Goal: Transaction & Acquisition: Purchase product/service

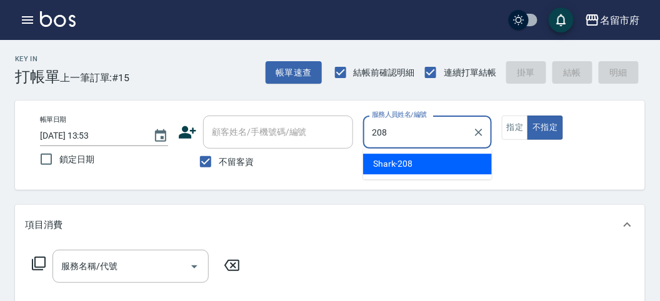
click at [403, 167] on span "Shark -208" at bounding box center [393, 163] width 40 height 13
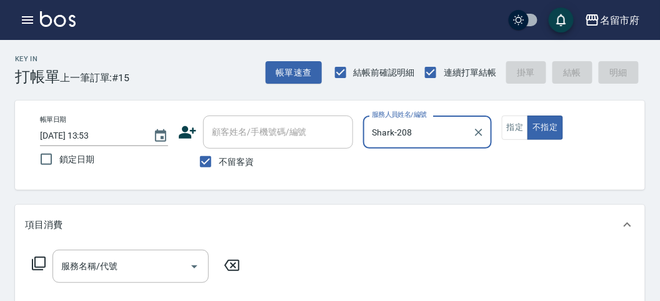
type input "Shark-208"
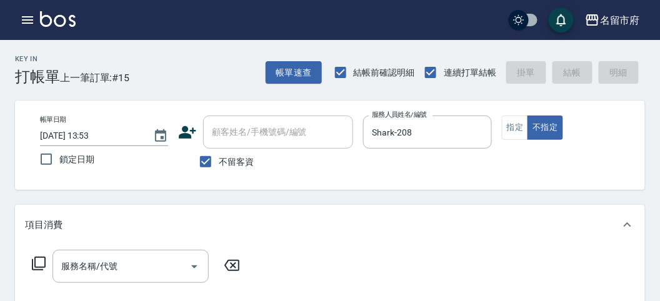
click at [42, 260] on icon at bounding box center [38, 263] width 15 height 15
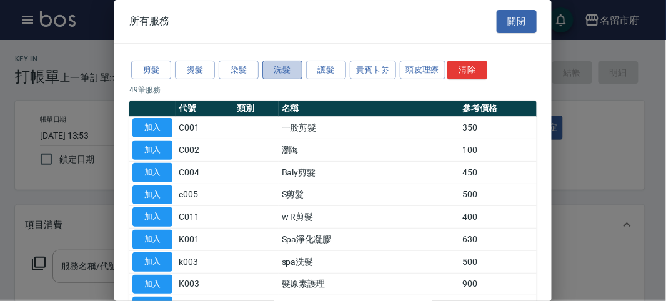
click at [279, 66] on button "洗髮" at bounding box center [282, 70] width 40 height 19
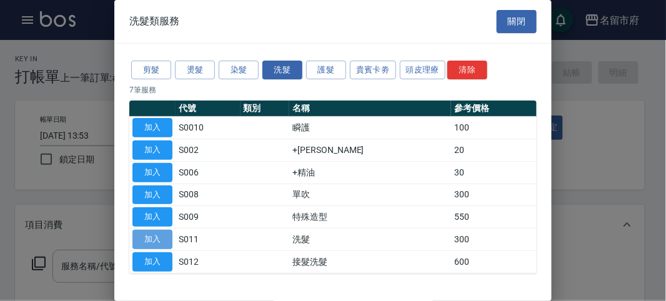
click at [141, 233] on button "加入" at bounding box center [152, 239] width 40 height 19
type input "洗髮(S011)"
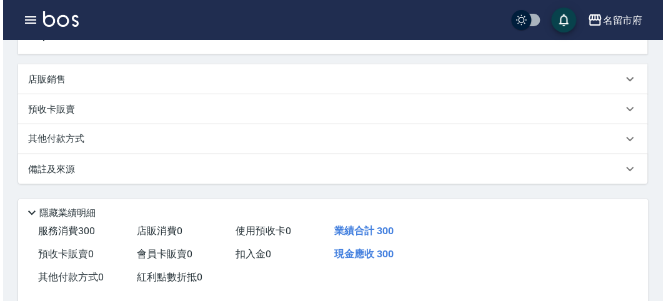
scroll to position [347, 0]
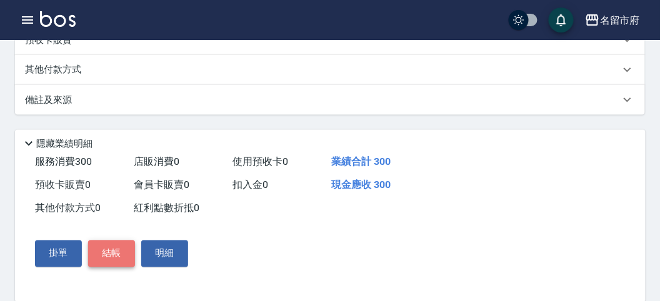
click at [99, 255] on button "結帳" at bounding box center [111, 254] width 47 height 26
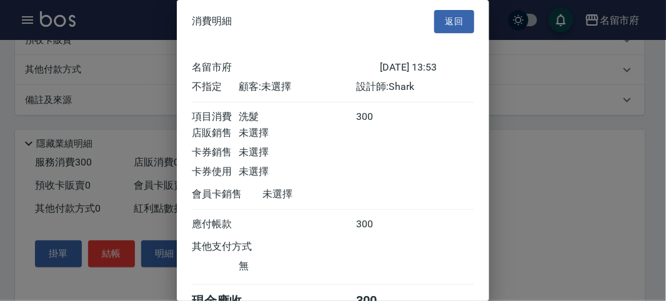
scroll to position [69, 0]
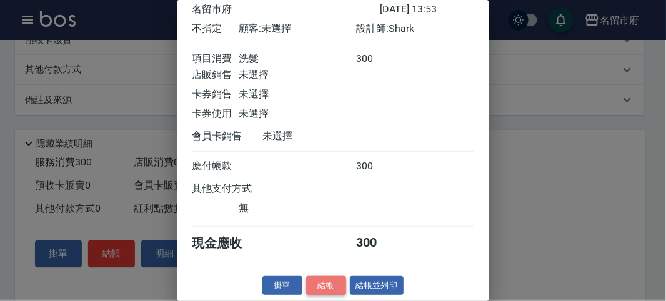
click at [332, 286] on button "結帳" at bounding box center [326, 285] width 40 height 19
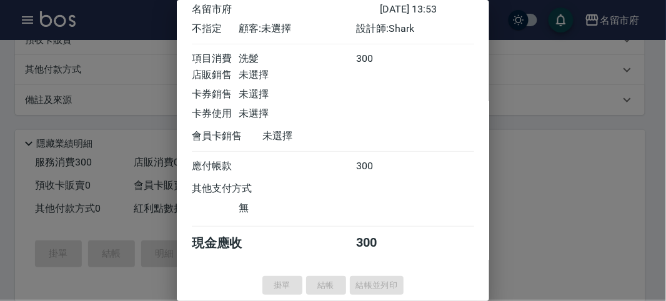
type input "[DATE] 14:26"
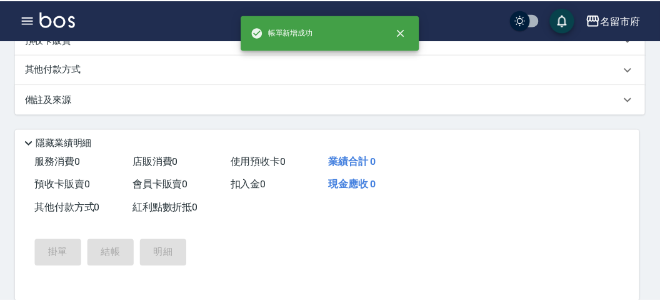
scroll to position [0, 0]
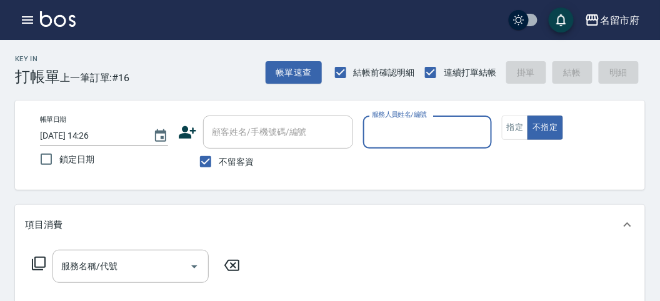
click at [463, 135] on input "服務人員姓名/編號" at bounding box center [427, 132] width 117 height 22
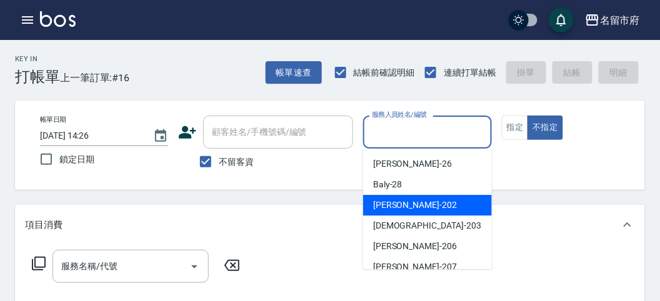
click at [417, 212] on div "[PERSON_NAME] -202" at bounding box center [427, 205] width 129 height 21
type input "[PERSON_NAME]-202"
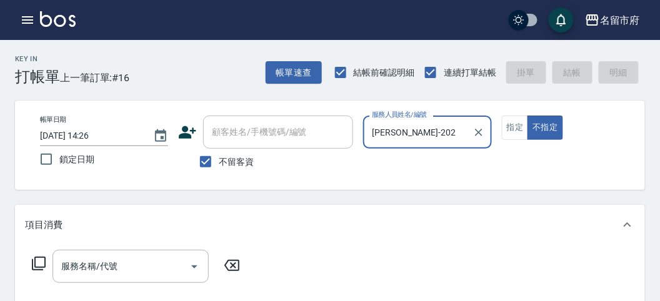
click at [39, 264] on icon at bounding box center [38, 263] width 15 height 15
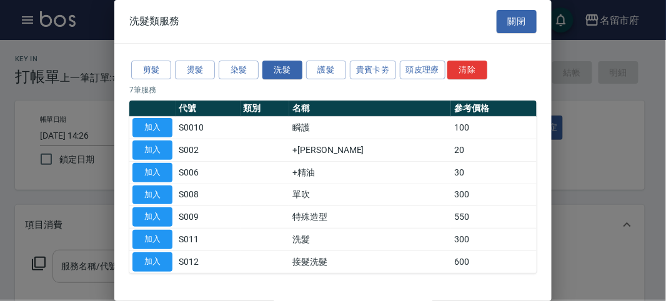
drag, startPoint x: 136, startPoint y: 235, endPoint x: 99, endPoint y: 274, distance: 53.9
click at [137, 239] on button "加入" at bounding box center [152, 239] width 40 height 19
type input "洗髮(S011)"
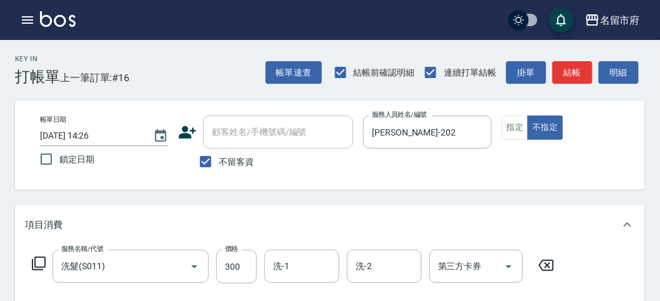
click at [44, 264] on icon at bounding box center [39, 264] width 14 height 14
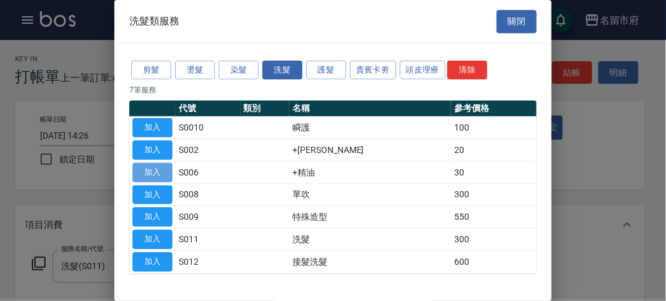
click at [161, 169] on button "加入" at bounding box center [152, 172] width 40 height 19
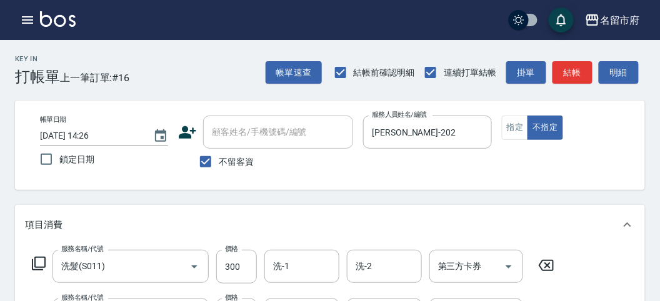
click at [39, 265] on icon at bounding box center [38, 263] width 15 height 15
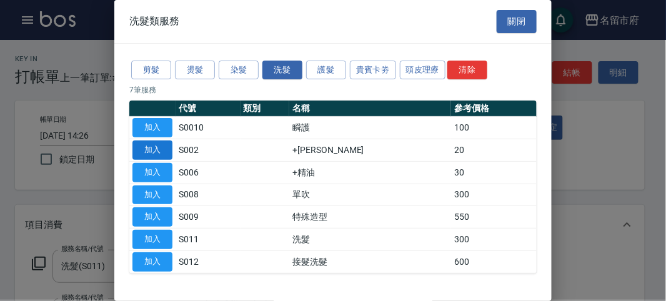
click at [168, 145] on button "加入" at bounding box center [152, 150] width 40 height 19
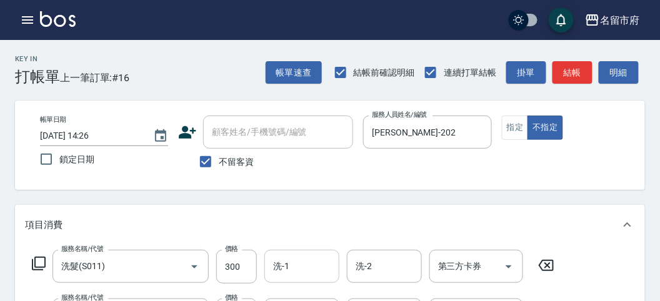
click at [317, 258] on input "洗-1" at bounding box center [302, 267] width 64 height 22
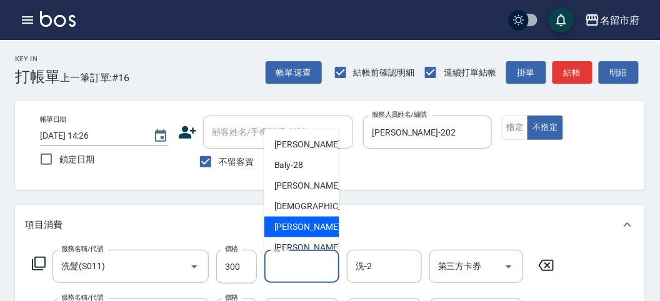
scroll to position [96, 0]
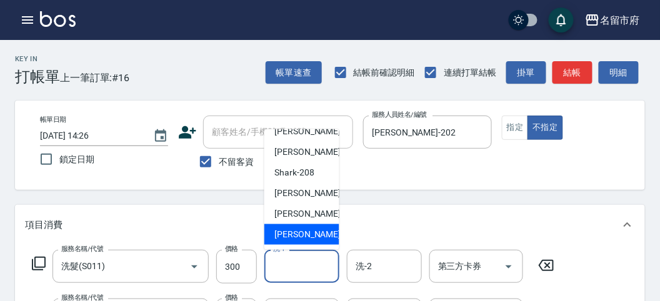
click at [301, 228] on span "[PERSON_NAME] -222" at bounding box center [316, 234] width 84 height 13
type input "[PERSON_NAME]-222"
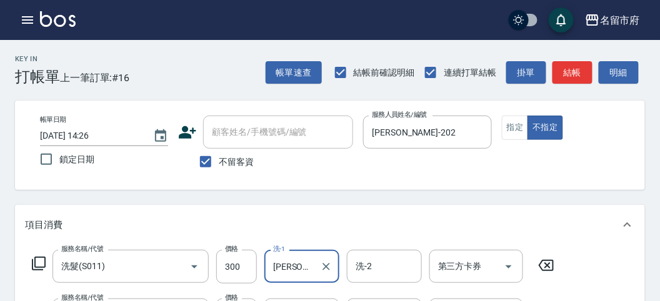
scroll to position [208, 0]
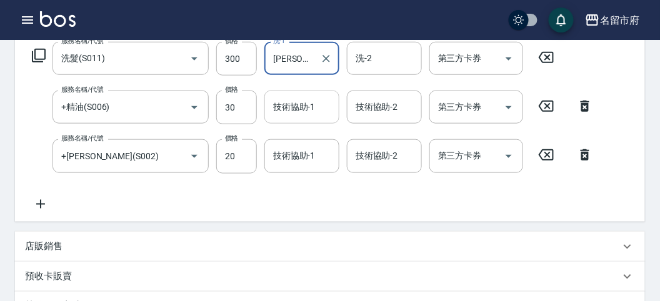
click at [294, 107] on div "技術協助-1 技術協助-1" at bounding box center [301, 107] width 75 height 33
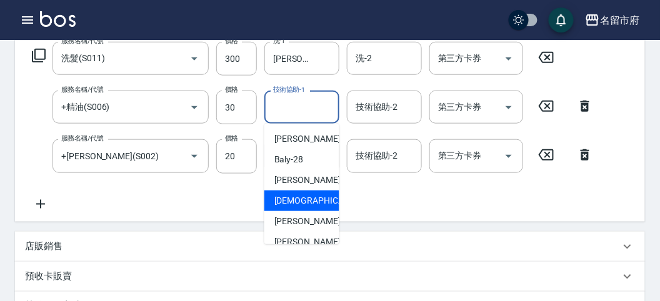
scroll to position [96, 0]
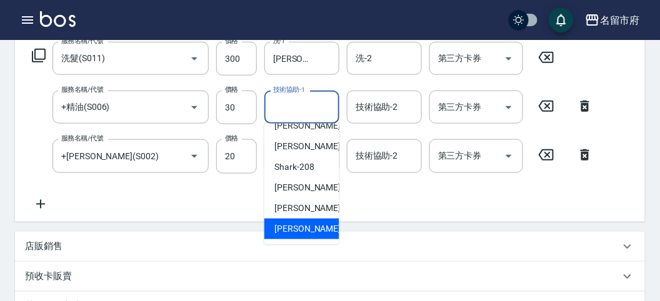
click at [309, 223] on span "[PERSON_NAME] -222" at bounding box center [316, 228] width 84 height 13
type input "[PERSON_NAME]-222"
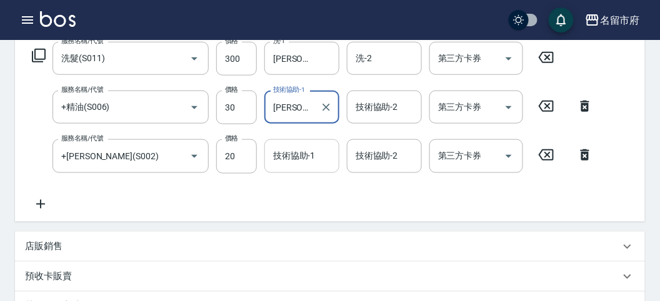
click at [299, 151] on div "技術協助-1 技術協助-1" at bounding box center [301, 155] width 75 height 33
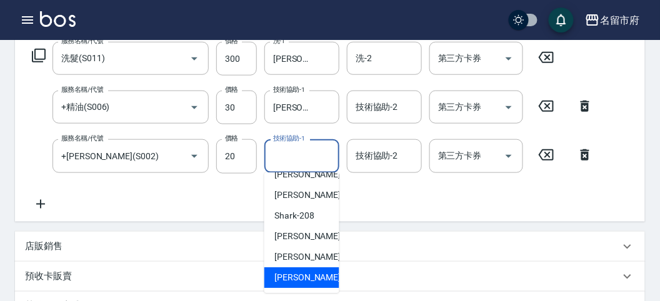
drag, startPoint x: 306, startPoint y: 282, endPoint x: 290, endPoint y: 282, distance: 16.3
click at [305, 282] on span "[PERSON_NAME] -222" at bounding box center [316, 277] width 84 height 13
type input "[PERSON_NAME]-222"
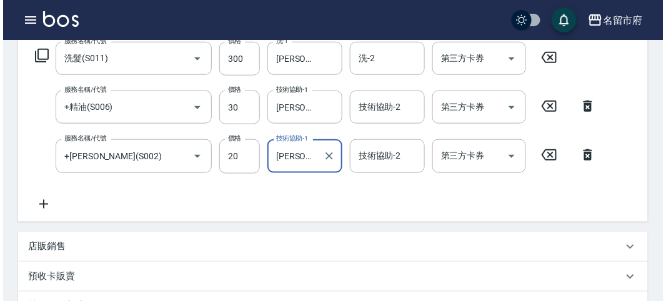
scroll to position [463, 0]
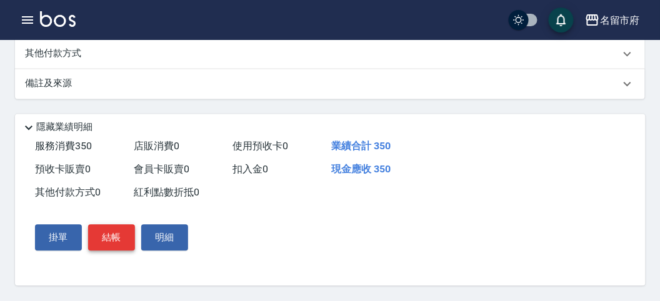
click at [108, 233] on button "結帳" at bounding box center [111, 238] width 47 height 26
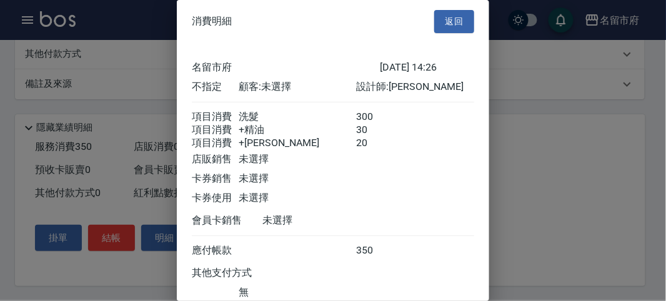
scroll to position [97, 0]
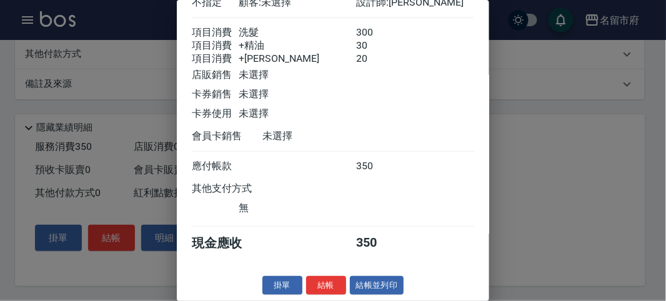
drag, startPoint x: 334, startPoint y: 278, endPoint x: 342, endPoint y: 280, distance: 8.3
click at [334, 279] on button "結帳" at bounding box center [326, 285] width 40 height 19
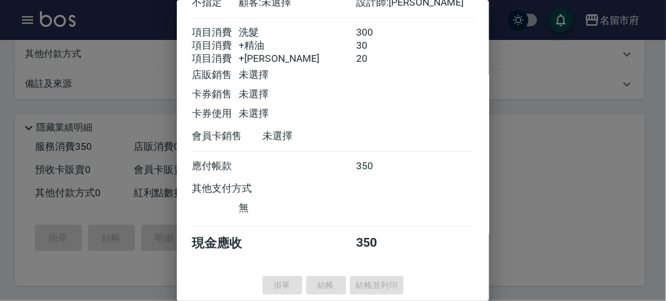
type input "[DATE] 14:28"
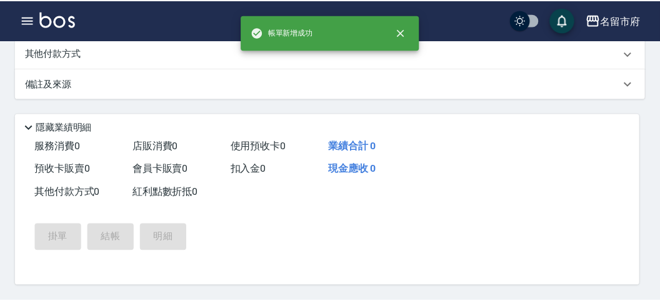
scroll to position [0, 0]
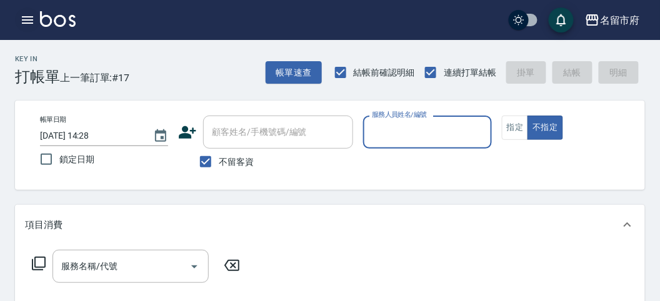
click at [22, 17] on icon "button" at bounding box center [27, 19] width 11 height 7
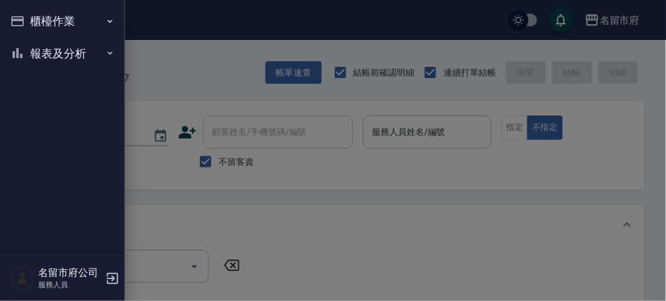
click at [42, 54] on button "報表及分析" at bounding box center [62, 53] width 115 height 32
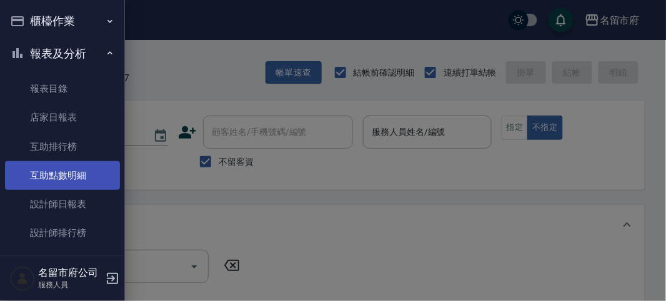
click at [37, 182] on link "互助點數明細" at bounding box center [62, 175] width 115 height 29
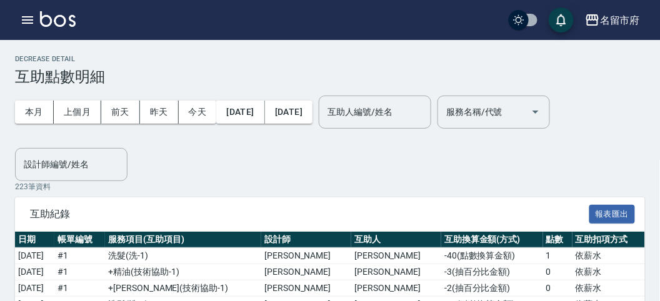
click at [409, 110] on input "互助人編號/姓名" at bounding box center [374, 112] width 101 height 22
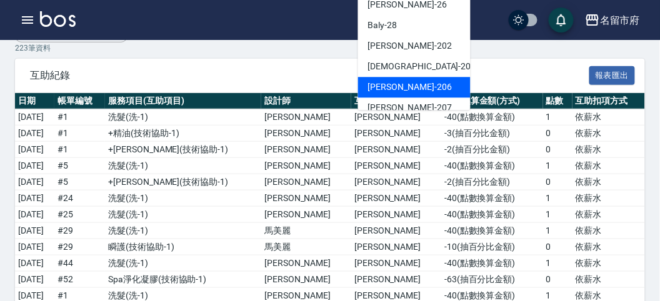
scroll to position [96, 0]
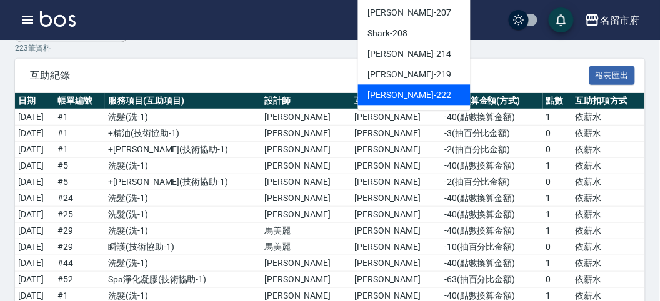
drag, startPoint x: 392, startPoint y: 102, endPoint x: 371, endPoint y: 131, distance: 36.1
click at [394, 101] on div "[PERSON_NAME] -222" at bounding box center [414, 95] width 112 height 21
type input "[PERSON_NAME]-222"
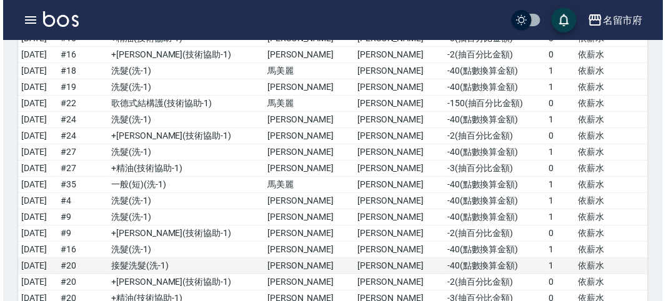
scroll to position [2035, 0]
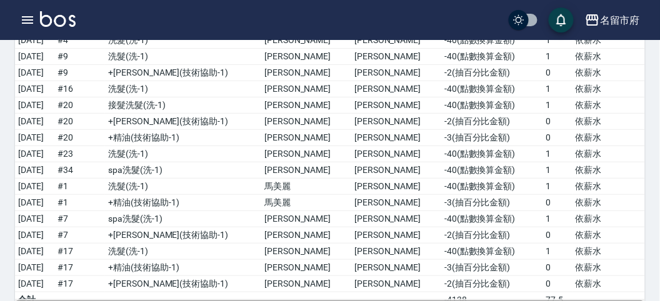
drag, startPoint x: 534, startPoint y: 264, endPoint x: 521, endPoint y: 257, distance: 14.8
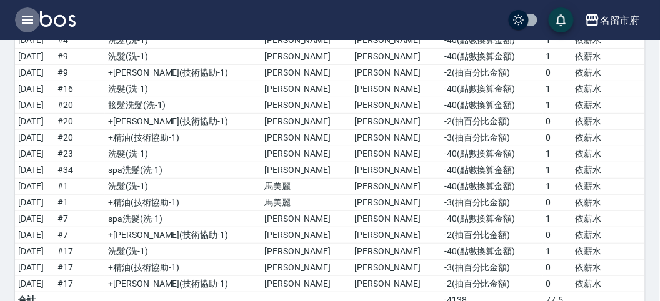
click at [36, 26] on button "button" at bounding box center [27, 19] width 25 height 25
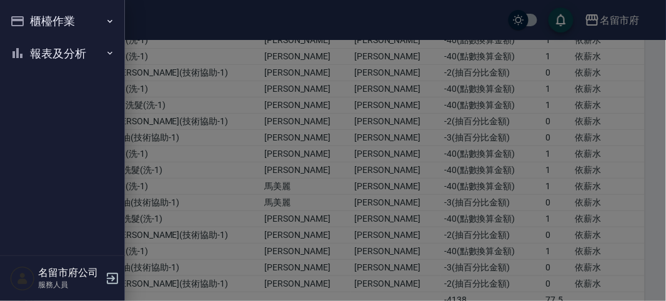
click at [25, 29] on button "櫃檯作業" at bounding box center [62, 21] width 115 height 32
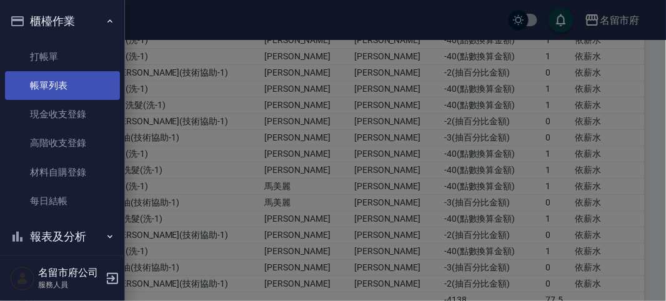
click at [63, 76] on link "帳單列表" at bounding box center [62, 85] width 115 height 29
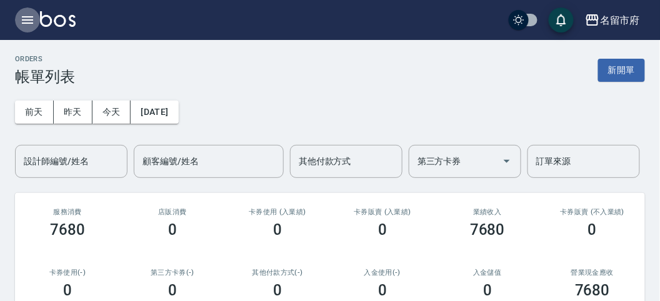
click at [21, 26] on icon "button" at bounding box center [27, 19] width 15 height 15
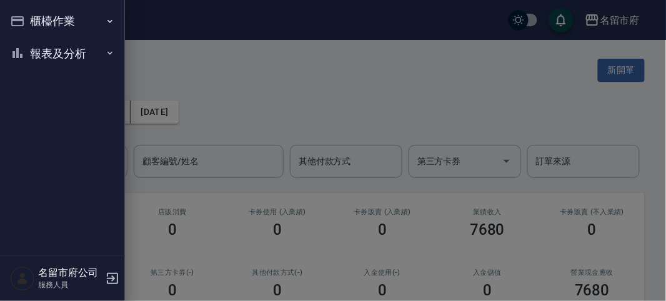
click at [46, 23] on button "櫃檯作業" at bounding box center [62, 21] width 115 height 32
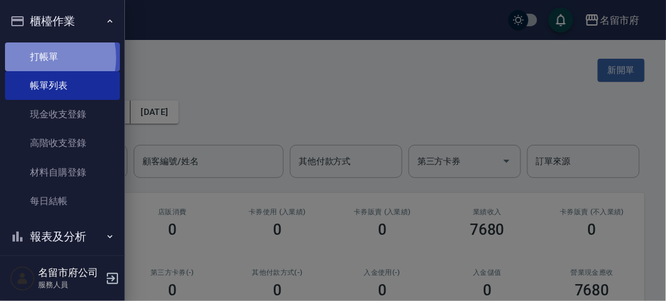
click at [39, 57] on link "打帳單" at bounding box center [62, 56] width 115 height 29
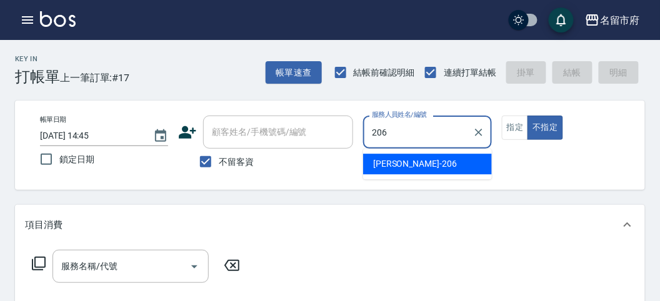
type input "[PERSON_NAME]-206"
type button "false"
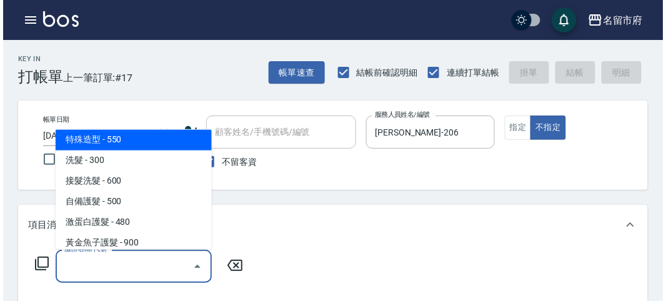
scroll to position [726, 0]
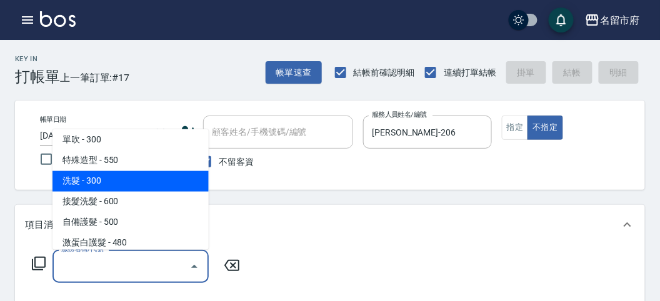
type input "洗髮(S011)"
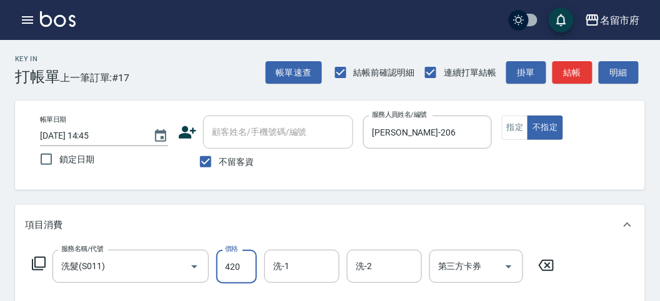
type input "420"
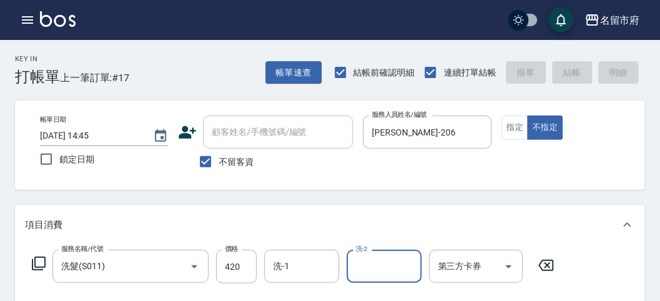
type input "[DATE] 14:56"
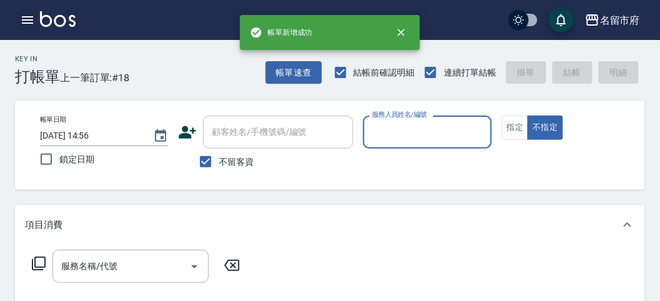
click at [26, 17] on icon "button" at bounding box center [27, 19] width 11 height 7
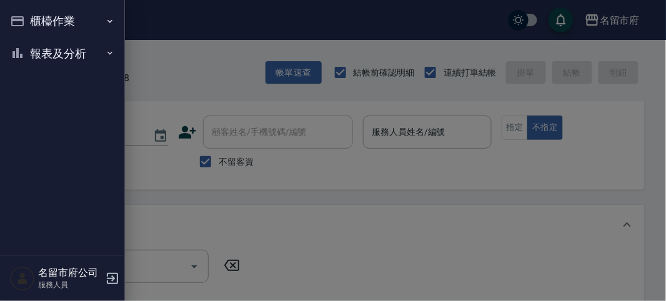
click at [36, 54] on button "報表及分析" at bounding box center [62, 53] width 115 height 32
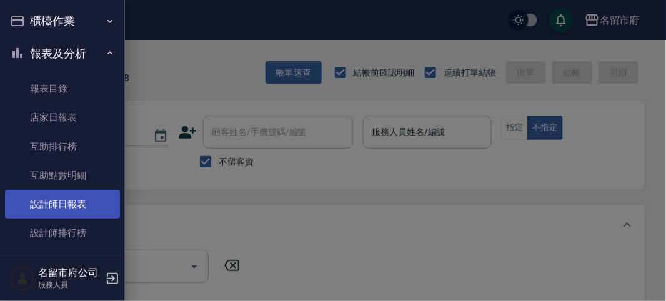
click at [71, 204] on link "設計師日報表" at bounding box center [62, 204] width 115 height 29
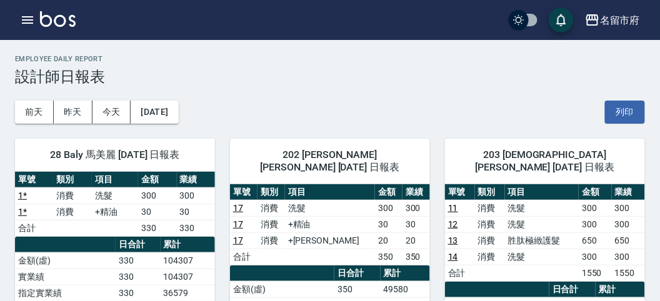
click at [384, 67] on div "Employee Daily Report 設計師日報表" at bounding box center [330, 70] width 630 height 31
click at [28, 14] on icon "button" at bounding box center [27, 19] width 15 height 15
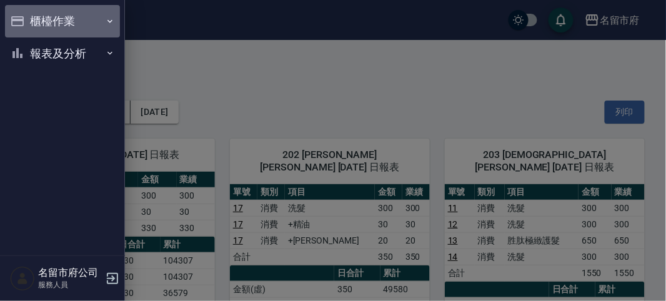
click at [29, 32] on button "櫃檯作業" at bounding box center [62, 21] width 115 height 32
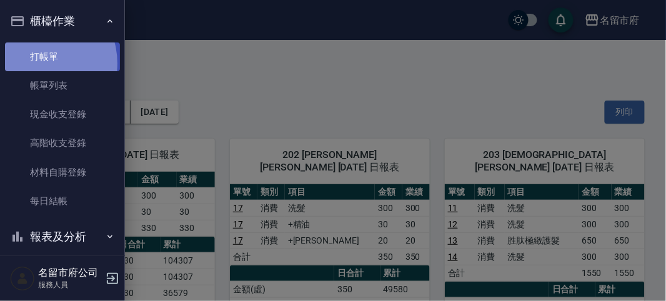
click at [36, 63] on link "打帳單" at bounding box center [62, 56] width 115 height 29
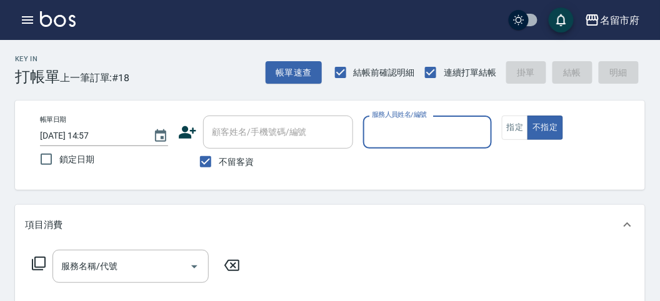
click at [200, 64] on div "Key In 打帳單 上一筆訂單:#18 帳單速查 結帳前確認明細 連續打單結帳 掛單 結帳 明細" at bounding box center [322, 63] width 645 height 46
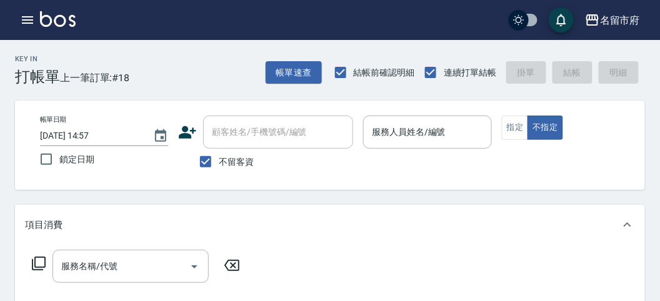
click at [521, 129] on button "指定" at bounding box center [515, 128] width 27 height 24
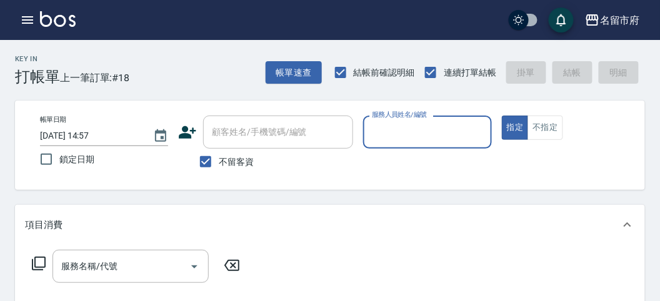
click at [426, 119] on div "服務人員姓名/編號" at bounding box center [427, 132] width 128 height 33
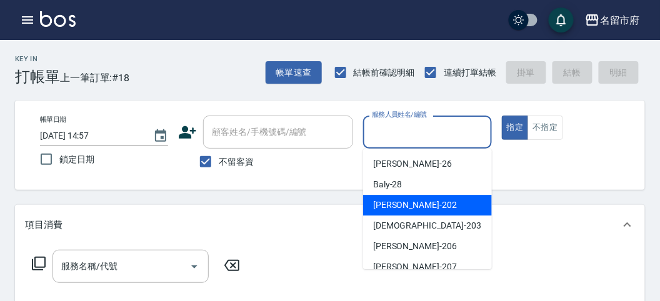
drag, startPoint x: 420, startPoint y: 201, endPoint x: 231, endPoint y: 229, distance: 191.4
click at [416, 202] on div "[PERSON_NAME] -202" at bounding box center [427, 205] width 129 height 21
type input "[PERSON_NAME]-202"
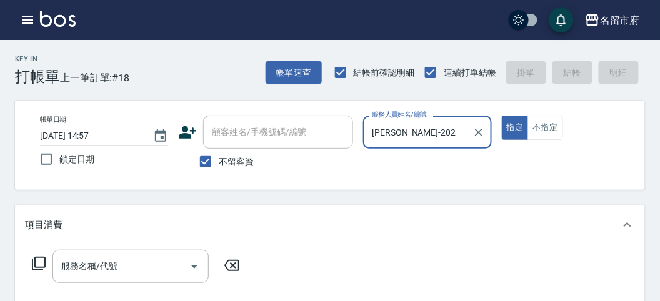
click at [39, 268] on icon at bounding box center [38, 263] width 15 height 15
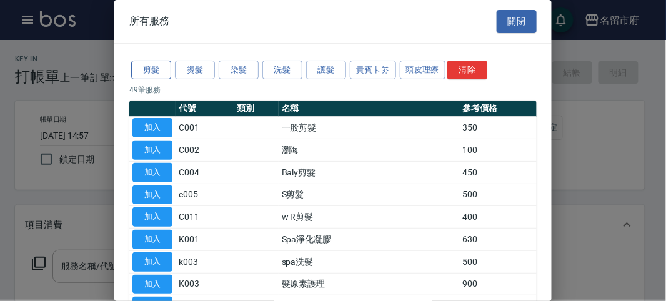
click at [146, 74] on button "剪髮" at bounding box center [151, 70] width 40 height 19
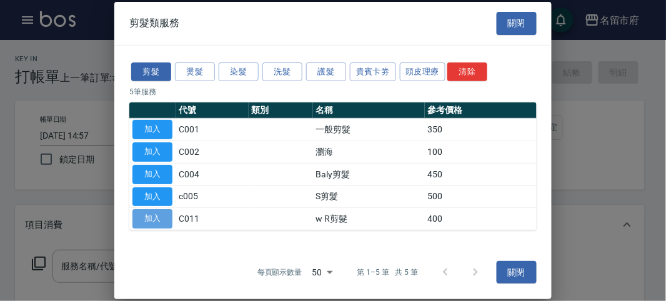
drag, startPoint x: 151, startPoint y: 216, endPoint x: 400, endPoint y: 127, distance: 264.8
click at [156, 216] on button "加入" at bounding box center [152, 218] width 40 height 19
type input "w R剪髮(C011)"
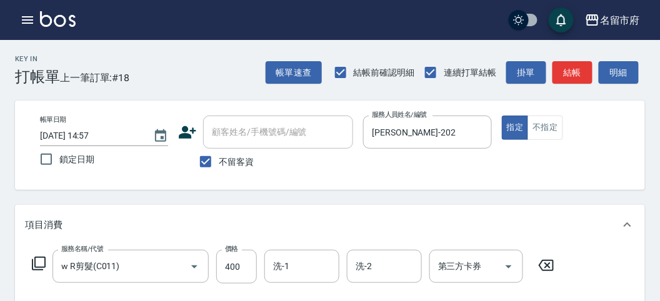
click at [561, 72] on button "結帳" at bounding box center [572, 72] width 40 height 23
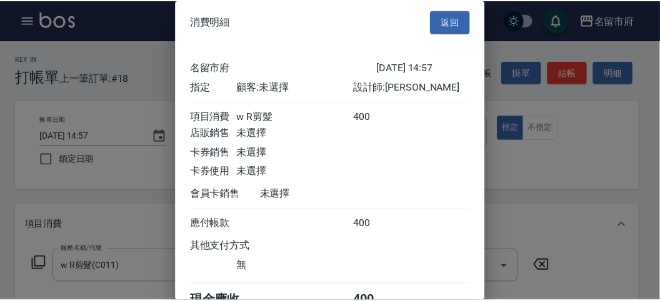
scroll to position [69, 0]
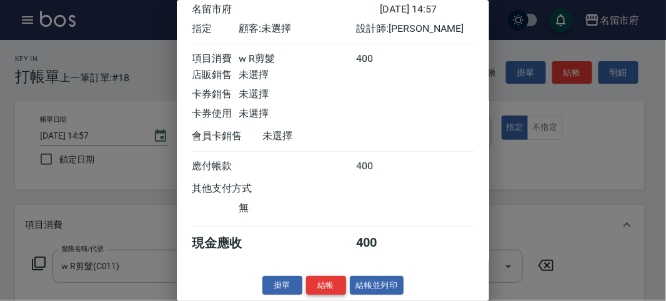
click at [330, 289] on button "結帳" at bounding box center [326, 285] width 40 height 19
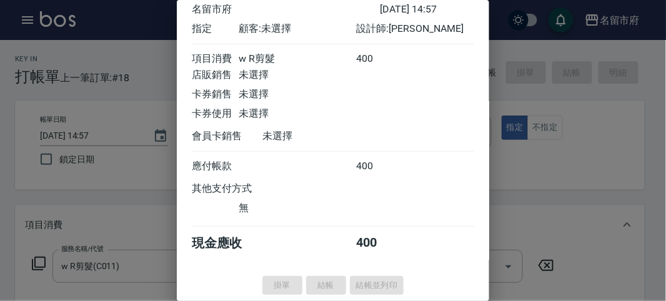
type input "[DATE] 14:58"
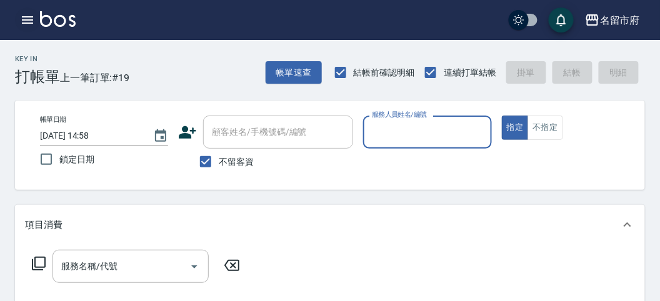
click at [29, 14] on icon "button" at bounding box center [27, 19] width 15 height 15
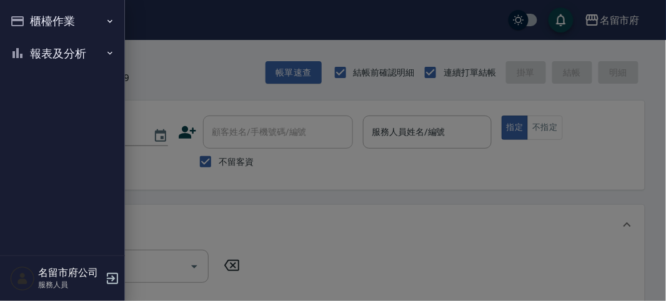
drag, startPoint x: 82, startPoint y: 17, endPoint x: 79, endPoint y: 24, distance: 7.8
click at [81, 17] on button "櫃檯作業" at bounding box center [62, 21] width 115 height 32
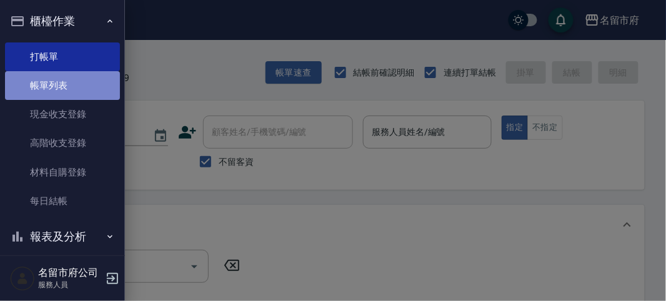
click at [75, 86] on link "帳單列表" at bounding box center [62, 85] width 115 height 29
click at [75, 88] on link "帳單列表" at bounding box center [62, 85] width 115 height 29
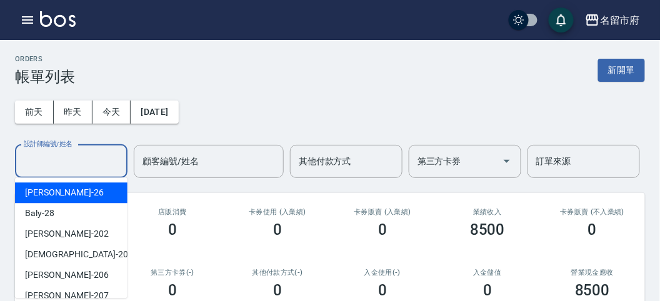
click at [72, 160] on input "設計師編號/姓名" at bounding box center [71, 162] width 101 height 22
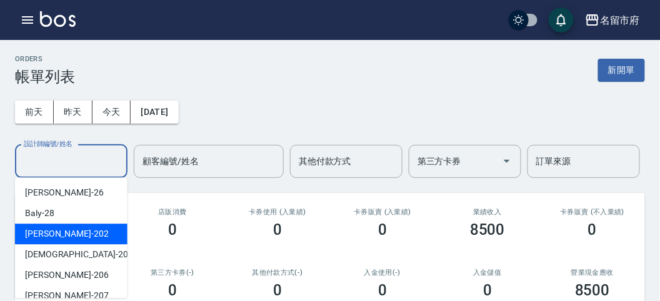
click at [73, 229] on div "[PERSON_NAME] -202" at bounding box center [71, 234] width 112 height 21
type input "[PERSON_NAME]-202"
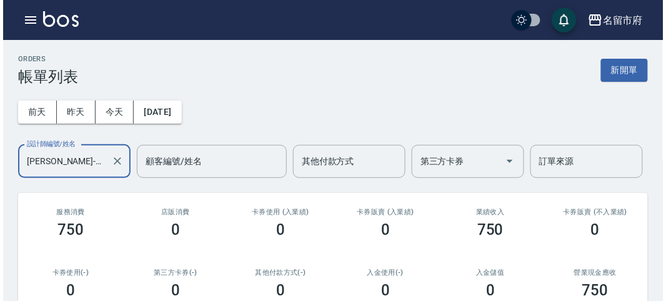
scroll to position [208, 0]
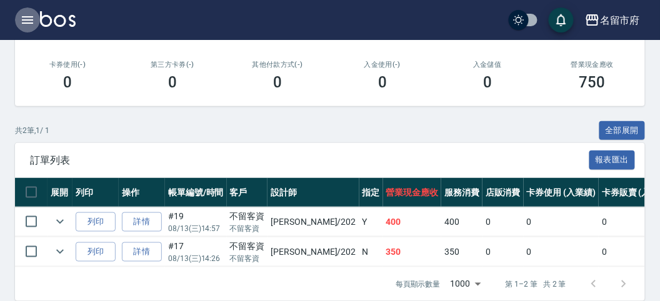
click at [20, 23] on icon "button" at bounding box center [27, 19] width 15 height 15
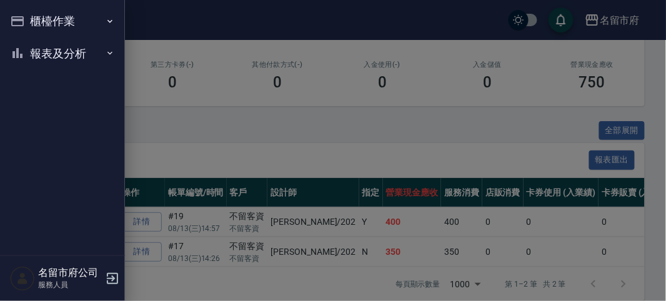
click at [21, 22] on icon "button" at bounding box center [17, 21] width 15 height 15
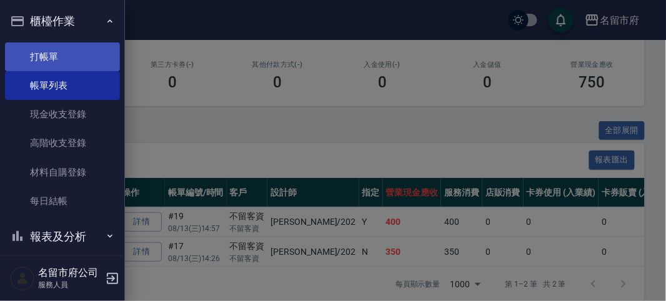
click at [46, 57] on link "打帳單" at bounding box center [62, 56] width 115 height 29
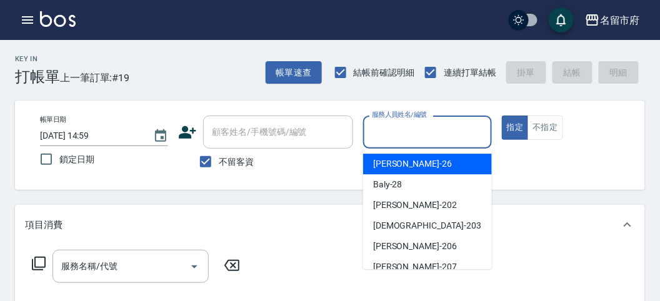
click at [451, 129] on input "服務人員姓名/編號" at bounding box center [427, 132] width 117 height 22
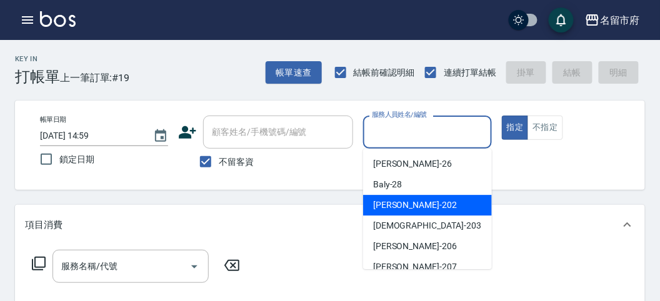
click at [421, 201] on div "[PERSON_NAME] -202" at bounding box center [427, 205] width 129 height 21
type input "[PERSON_NAME]-202"
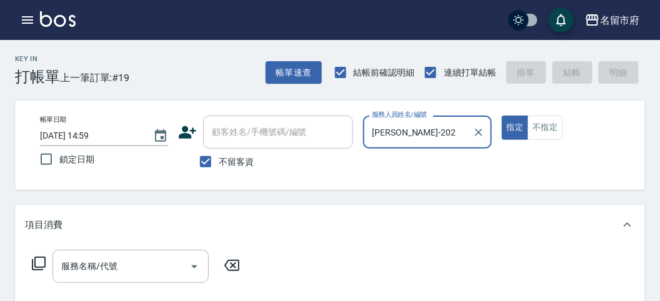
click at [38, 264] on icon at bounding box center [38, 263] width 15 height 15
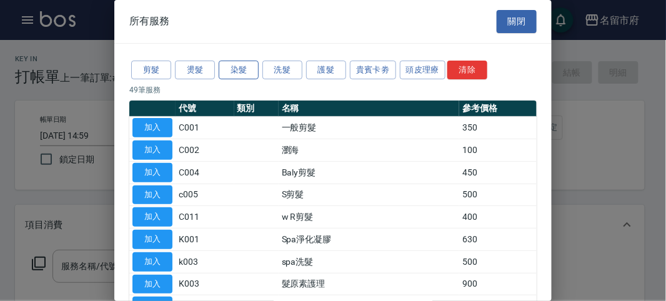
click at [228, 64] on button "染髮" at bounding box center [239, 70] width 40 height 19
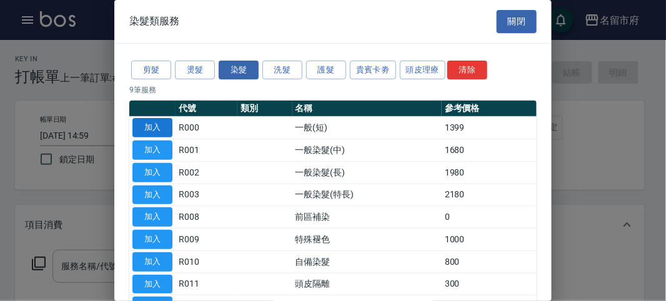
click at [162, 125] on button "加入" at bounding box center [152, 127] width 40 height 19
type input "一般(短)(R000)"
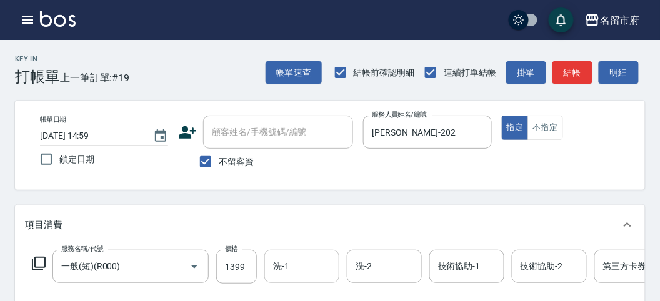
click at [289, 277] on div "洗-1" at bounding box center [301, 266] width 75 height 33
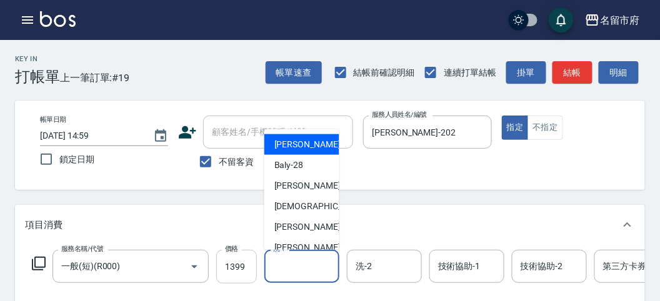
click at [232, 259] on input "1399" at bounding box center [236, 267] width 41 height 34
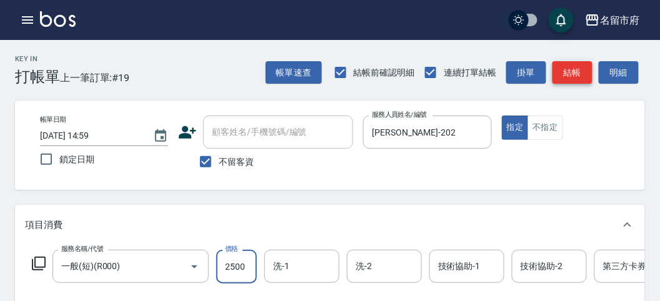
type input "2500"
click at [589, 79] on button "結帳" at bounding box center [572, 72] width 40 height 23
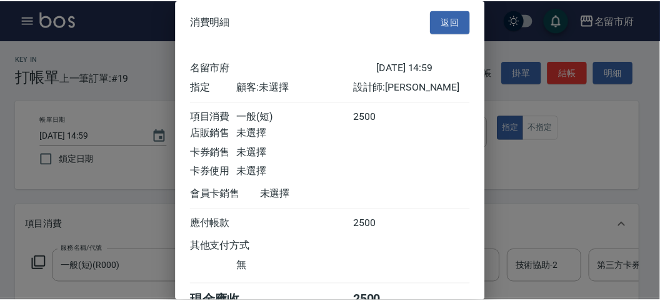
scroll to position [69, 0]
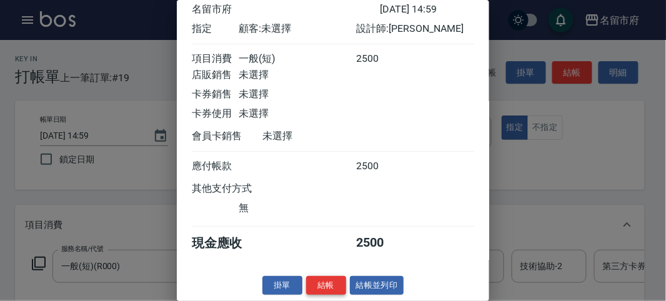
click at [317, 292] on button "結帳" at bounding box center [326, 285] width 40 height 19
